Goal: Information Seeking & Learning: Learn about a topic

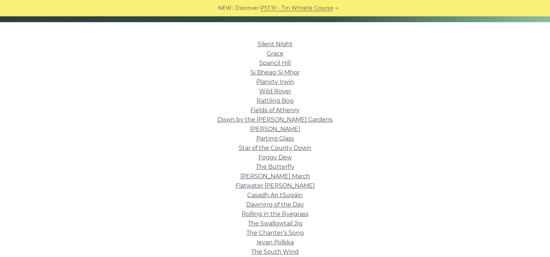
scroll to position [182, 0]
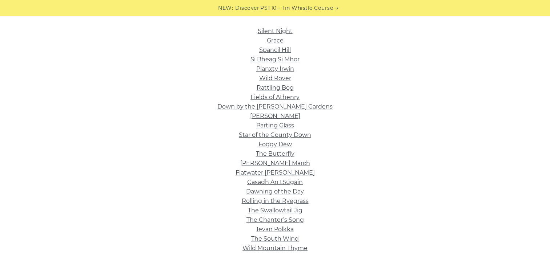
click at [269, 27] on li "Silent Night" at bounding box center [275, 31] width 410 height 9
click at [269, 29] on link "Silent Night" at bounding box center [275, 31] width 35 height 7
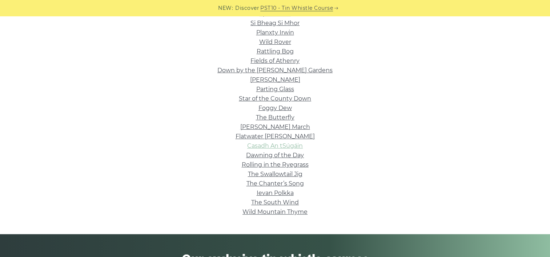
click at [282, 146] on link "Casadh An tSúgáin" at bounding box center [275, 146] width 56 height 7
click at [276, 175] on link "The Swallowtail Jig" at bounding box center [275, 174] width 55 height 7
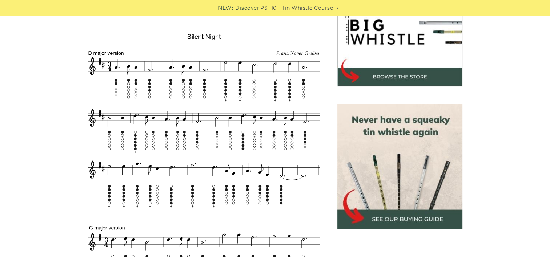
scroll to position [255, 0]
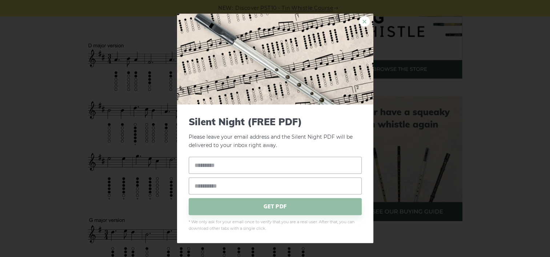
click at [367, 21] on link "×" at bounding box center [364, 21] width 11 height 11
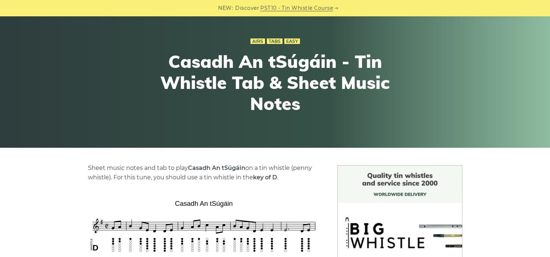
scroll to position [36, 0]
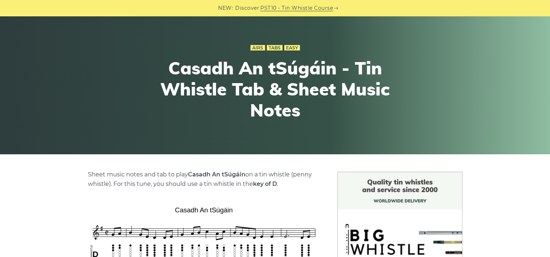
drag, startPoint x: 244, startPoint y: 175, endPoint x: 190, endPoint y: 175, distance: 54.5
click at [190, 175] on strong "Casadh An tSúgáin" at bounding box center [216, 174] width 57 height 7
copy strong "Casadh An tSúgáin"
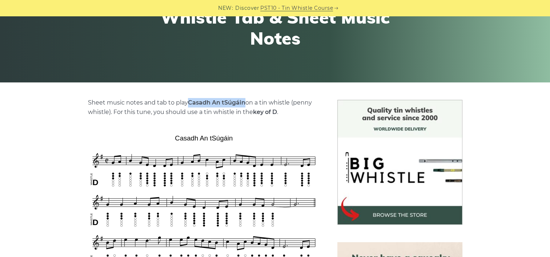
scroll to position [109, 0]
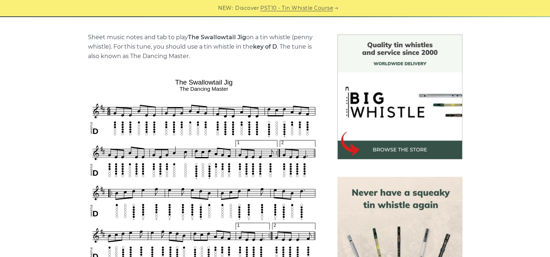
scroll to position [182, 0]
